Goal: Task Accomplishment & Management: Manage account settings

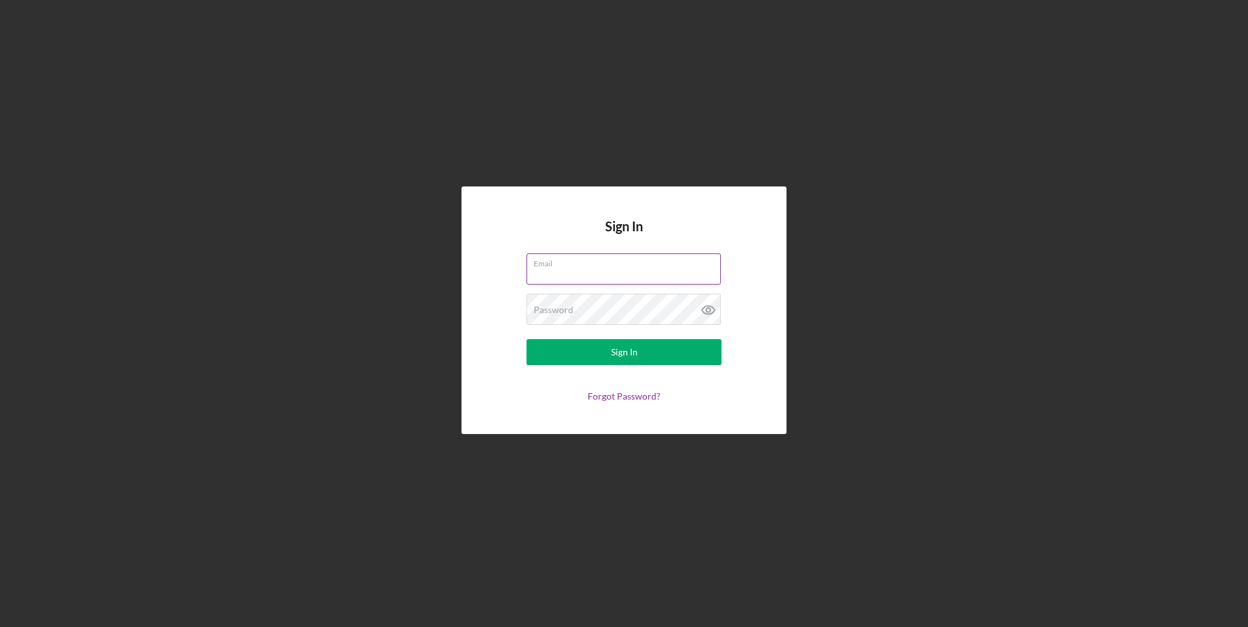
paste input "[EMAIL_ADDRESS][DOMAIN_NAME]"
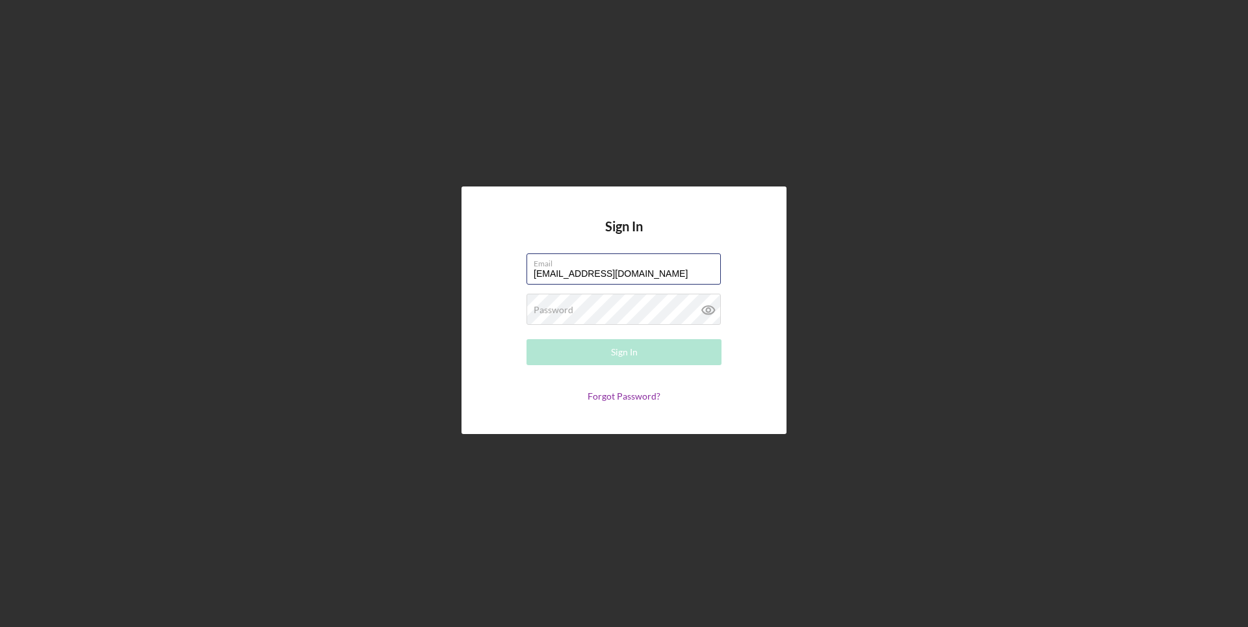
type input "[EMAIL_ADDRESS][DOMAIN_NAME]"
click at [617, 352] on div "Sign In" at bounding box center [624, 352] width 27 height 26
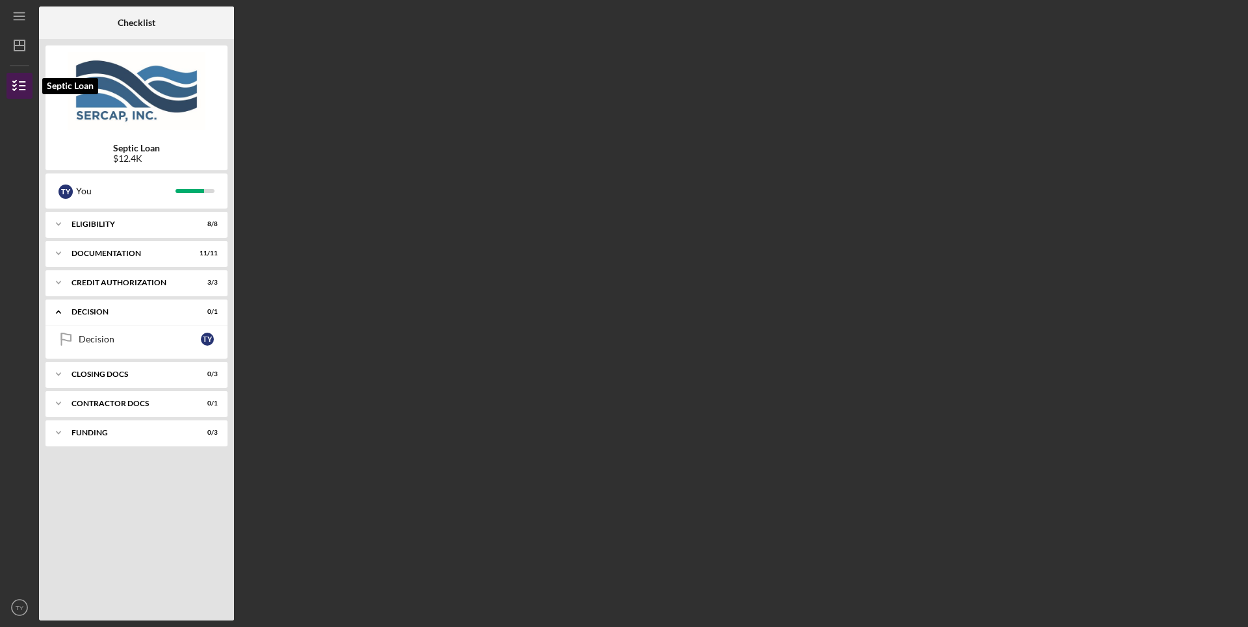
click at [13, 90] on polyline "button" at bounding box center [14, 89] width 3 height 2
click at [55, 224] on icon "Icon/Expander" at bounding box center [58, 224] width 26 height 26
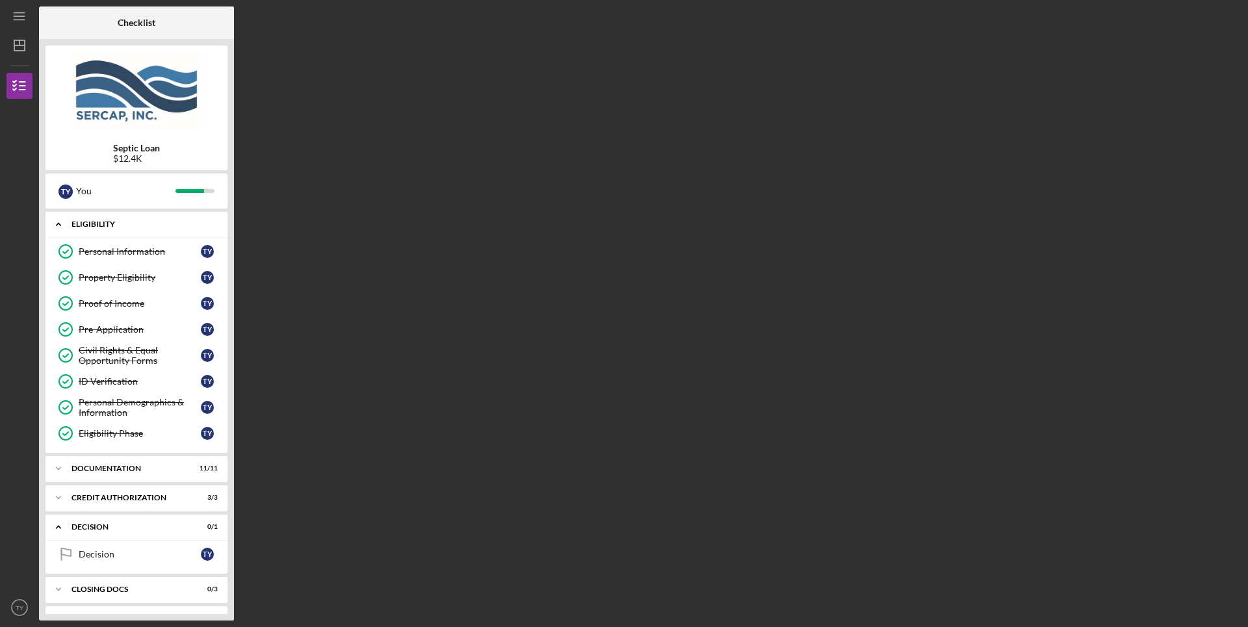
click at [55, 224] on icon "Icon/Expander" at bounding box center [58, 224] width 26 height 26
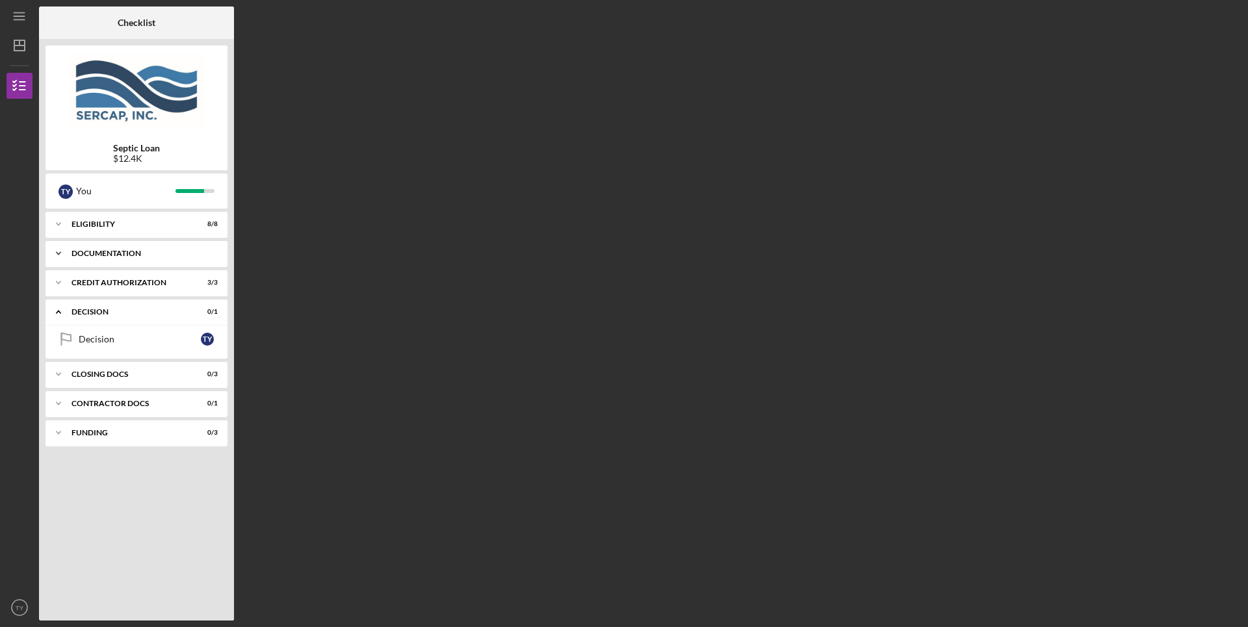
click at [57, 255] on icon "Icon/Expander" at bounding box center [58, 253] width 26 height 26
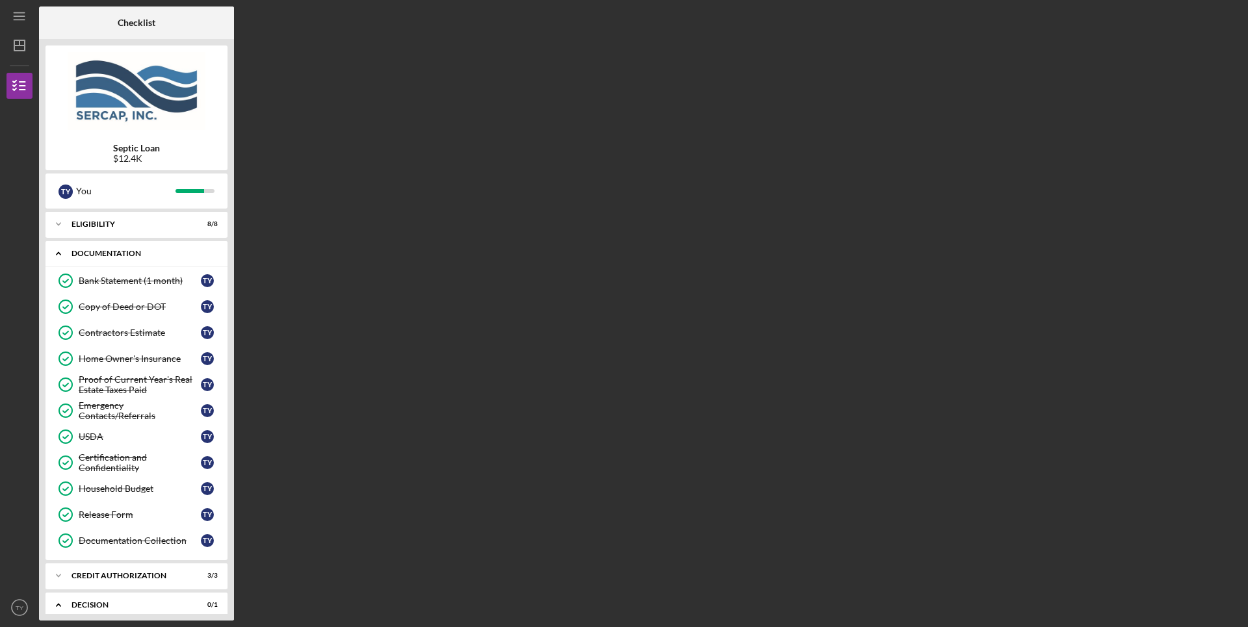
click at [57, 255] on icon "Icon/Expander" at bounding box center [58, 253] width 26 height 26
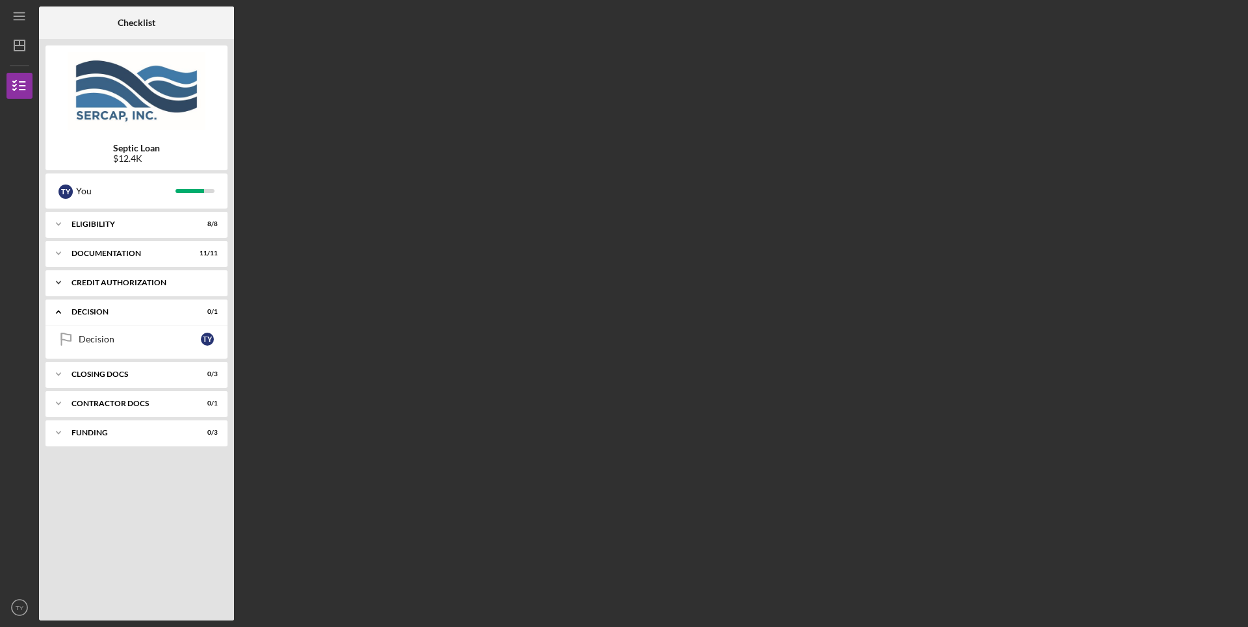
click at [55, 283] on icon "Icon/Expander" at bounding box center [58, 283] width 26 height 26
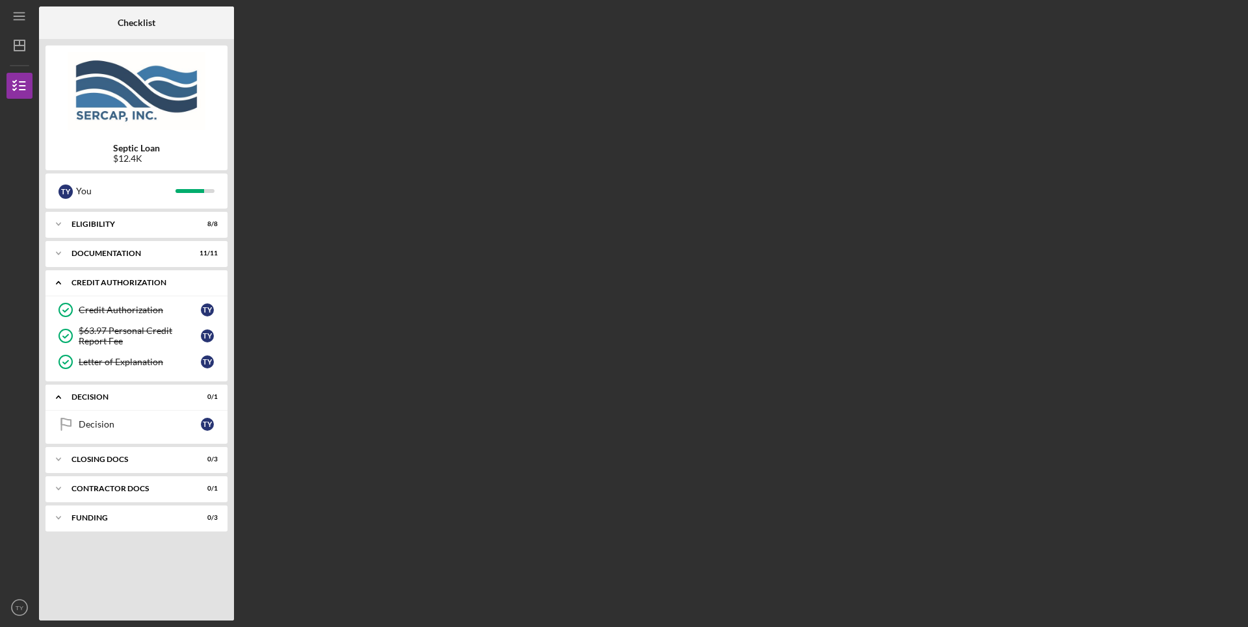
click at [55, 283] on icon "Icon/Expander" at bounding box center [58, 283] width 26 height 26
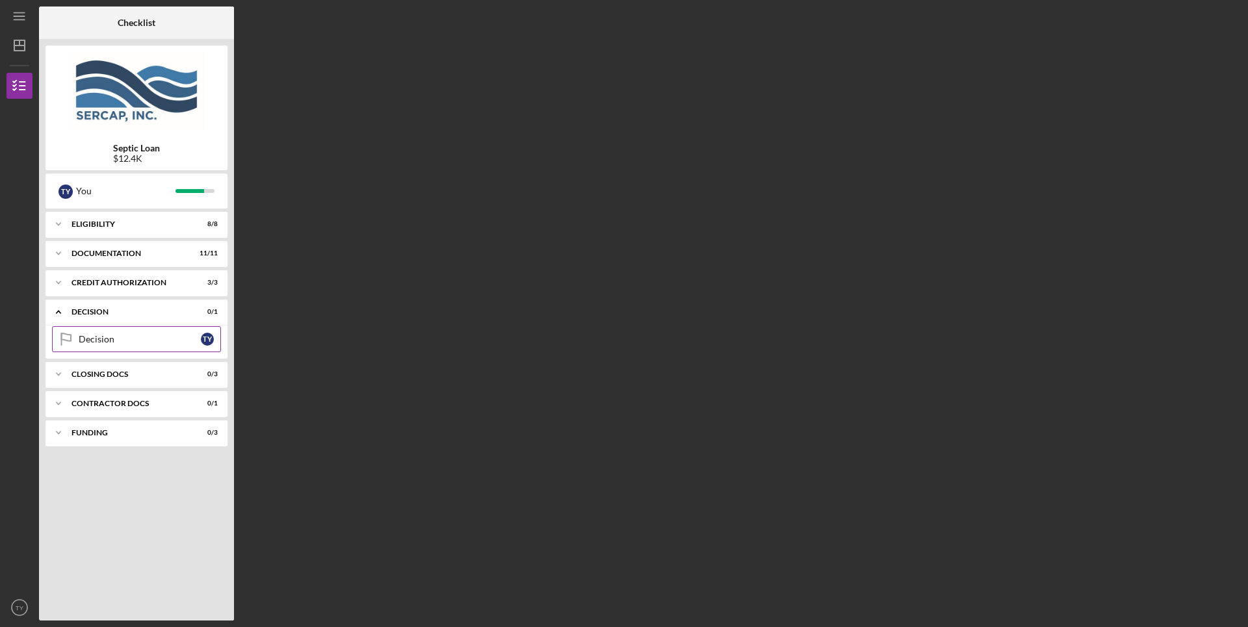
click at [133, 346] on link "Decision Decision T Y" at bounding box center [136, 339] width 169 height 26
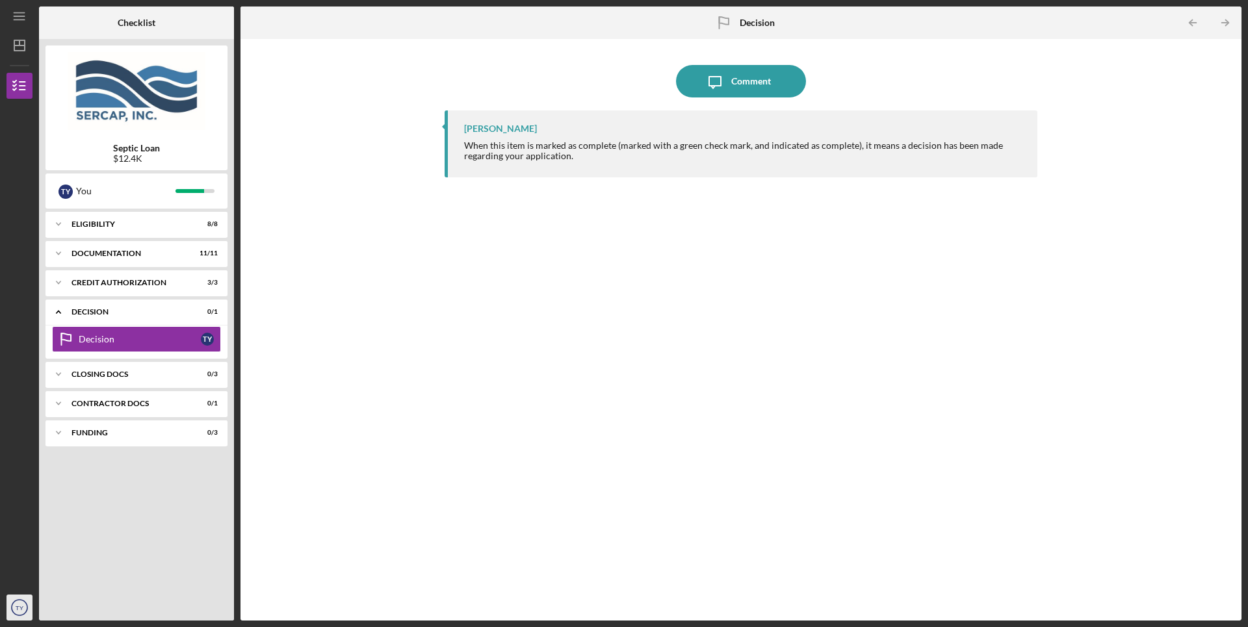
click at [13, 602] on icon "TY" at bounding box center [19, 607] width 26 height 32
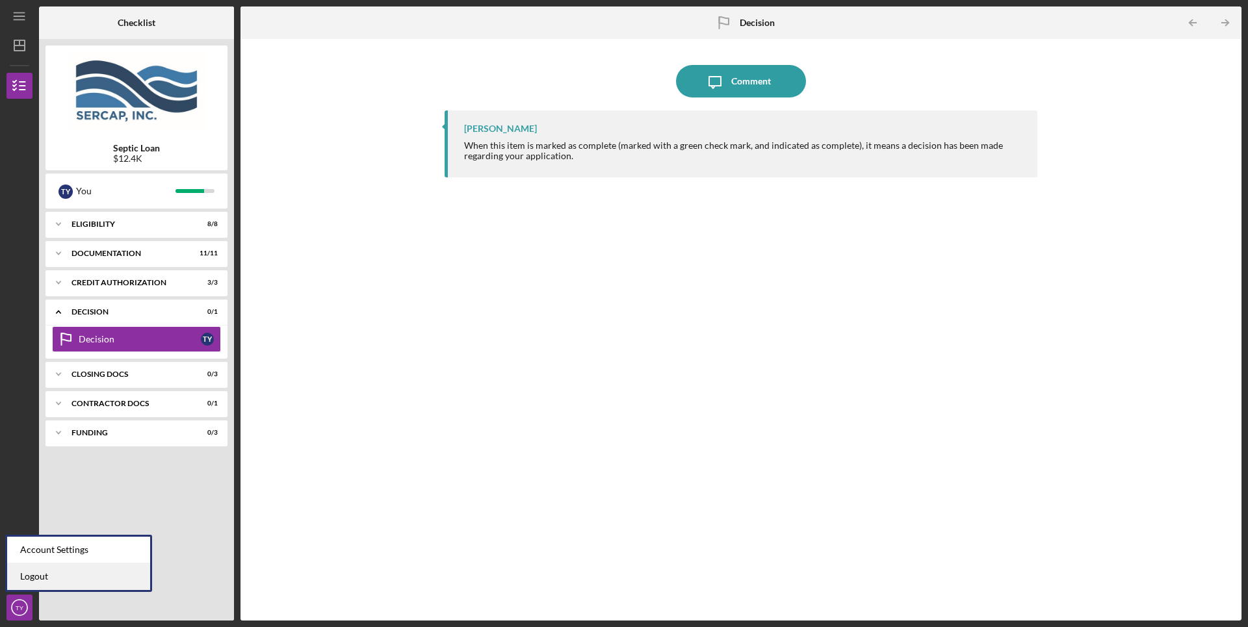
click at [18, 575] on link "Logout" at bounding box center [78, 576] width 143 height 27
